Goal: Navigation & Orientation: Find specific page/section

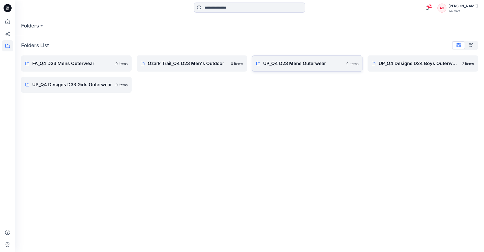
click at [273, 63] on p "UP_Q4 D23 Mens Outerwear" at bounding box center [303, 63] width 80 height 7
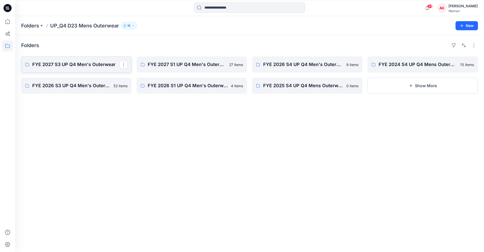
click at [73, 63] on p "FYE 2027 S3 UP Q4 Men's Outerwear" at bounding box center [75, 64] width 87 height 7
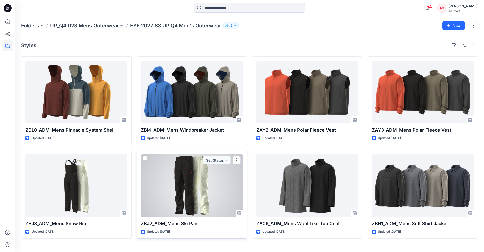
click at [205, 169] on div at bounding box center [192, 185] width 102 height 63
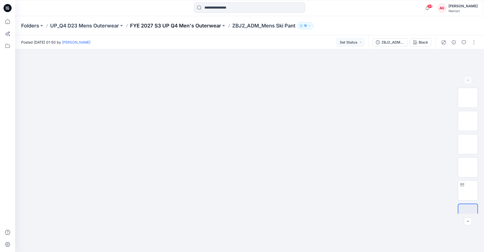
click at [200, 25] on p "FYE 2027 S3 UP Q4 Men's Outerwear" at bounding box center [175, 25] width 91 height 7
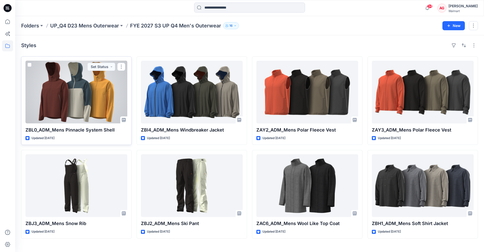
click at [89, 105] on div at bounding box center [76, 92] width 102 height 63
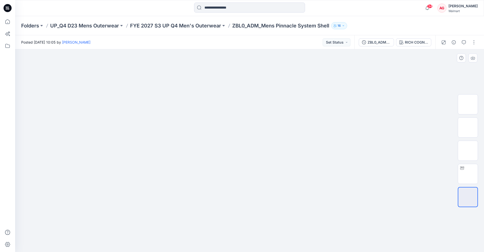
click at [255, 75] on img at bounding box center [250, 75] width 252 height 0
drag, startPoint x: 271, startPoint y: 146, endPoint x: 238, endPoint y: 144, distance: 33.8
click at [238, 75] on img at bounding box center [250, 75] width 252 height 0
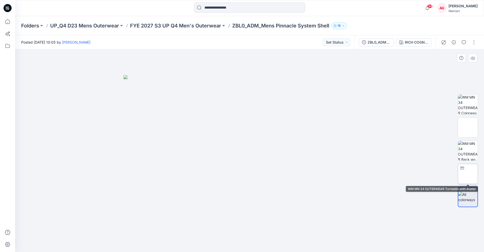
click at [423, 174] on img at bounding box center [468, 174] width 0 height 0
